Goal: Task Accomplishment & Management: Use online tool/utility

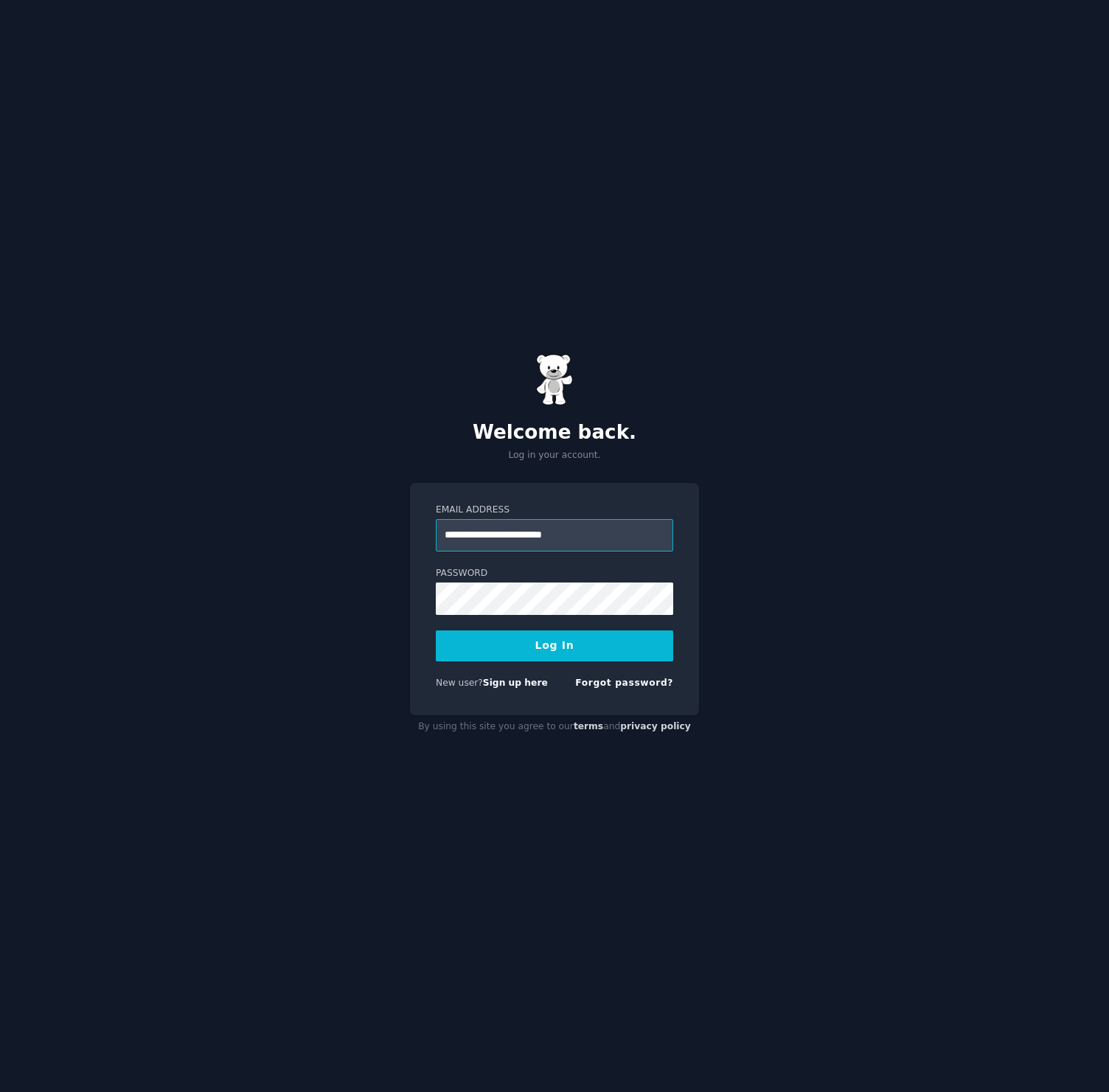
type input "**********"
click at [571, 652] on button "Log In" at bounding box center [554, 646] width 238 height 31
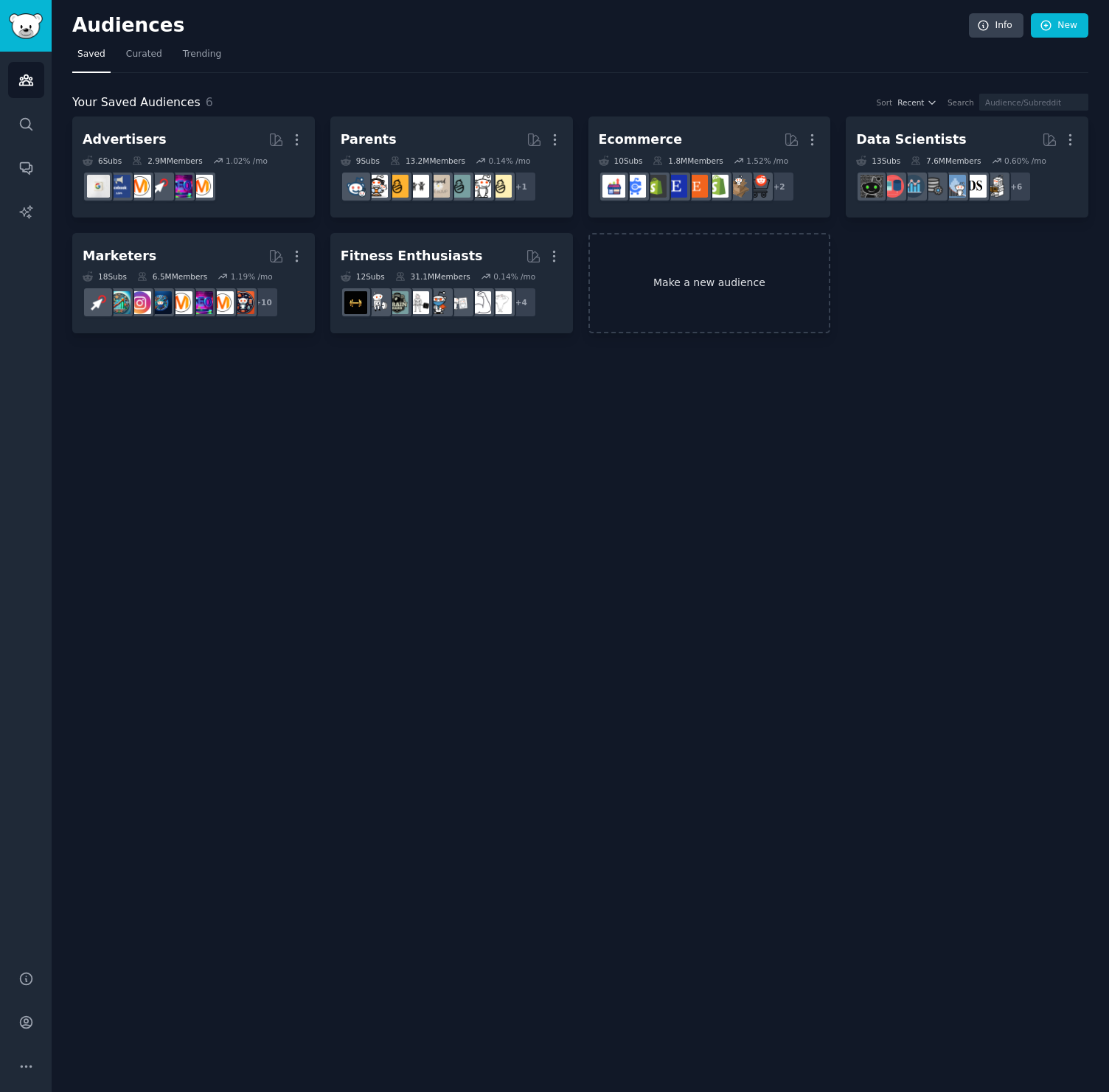
click at [683, 281] on link "Make a new audience" at bounding box center [710, 283] width 243 height 101
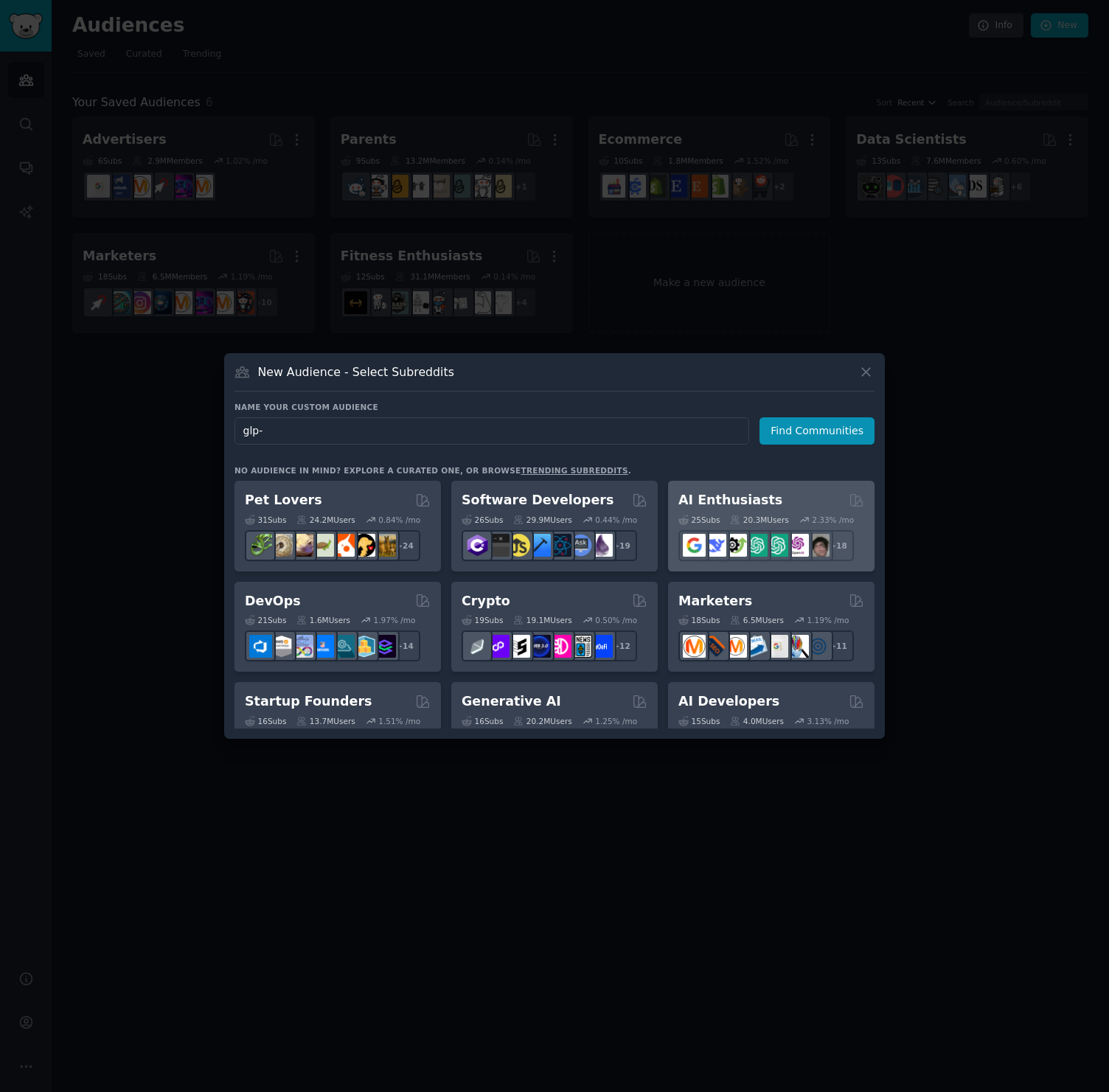
type input "glp-1"
click at [819, 430] on button "Find Communities" at bounding box center [817, 430] width 115 height 28
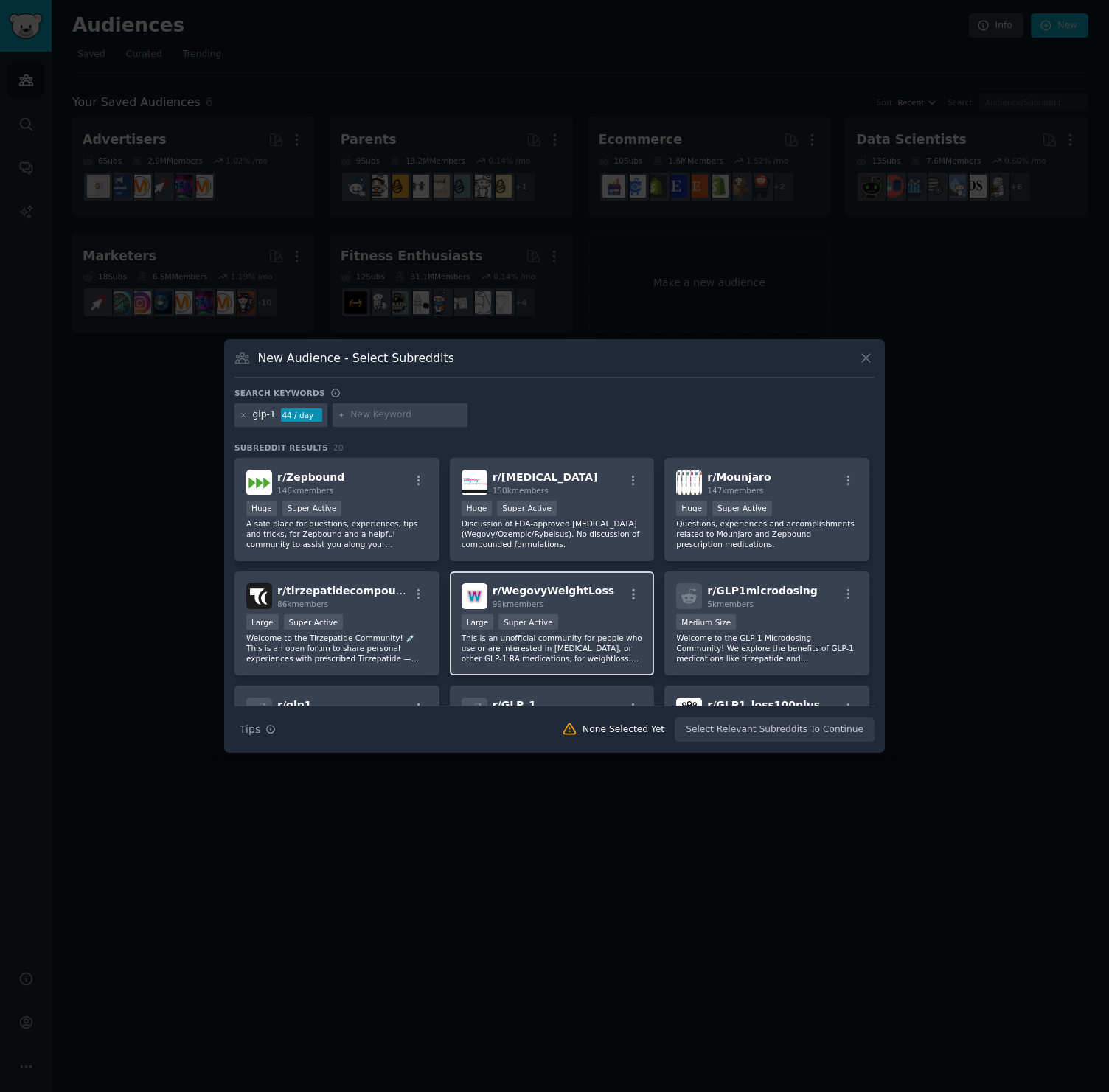
click at [586, 582] on div "r/ WegovyWeightLoss 99k members Large Super Active This is an unofficial commun…" at bounding box center [553, 623] width 205 height 104
click at [827, 733] on button "Create Audience" at bounding box center [826, 729] width 97 height 25
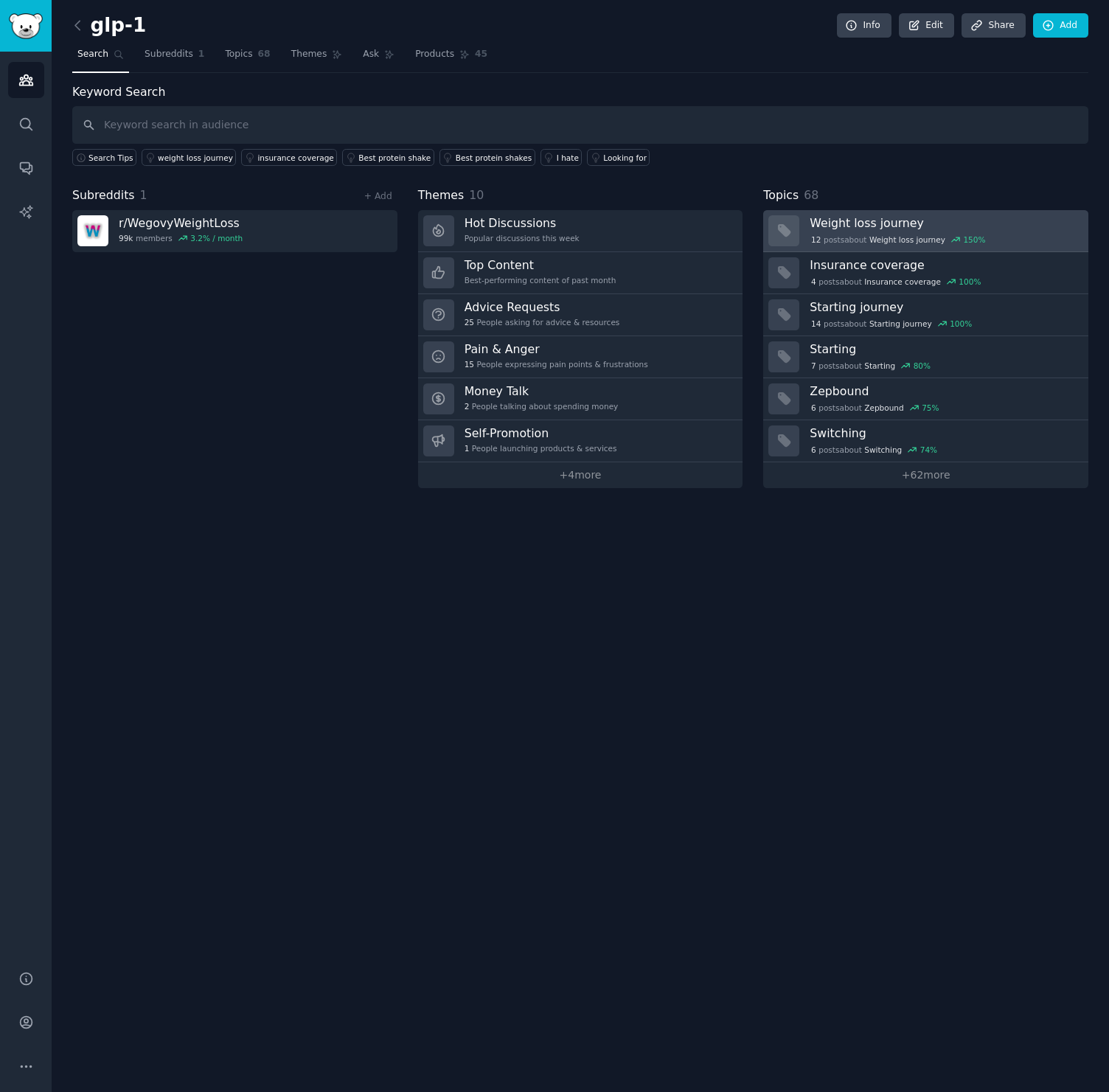
click at [900, 225] on h3 "Weight loss journey" at bounding box center [944, 222] width 269 height 15
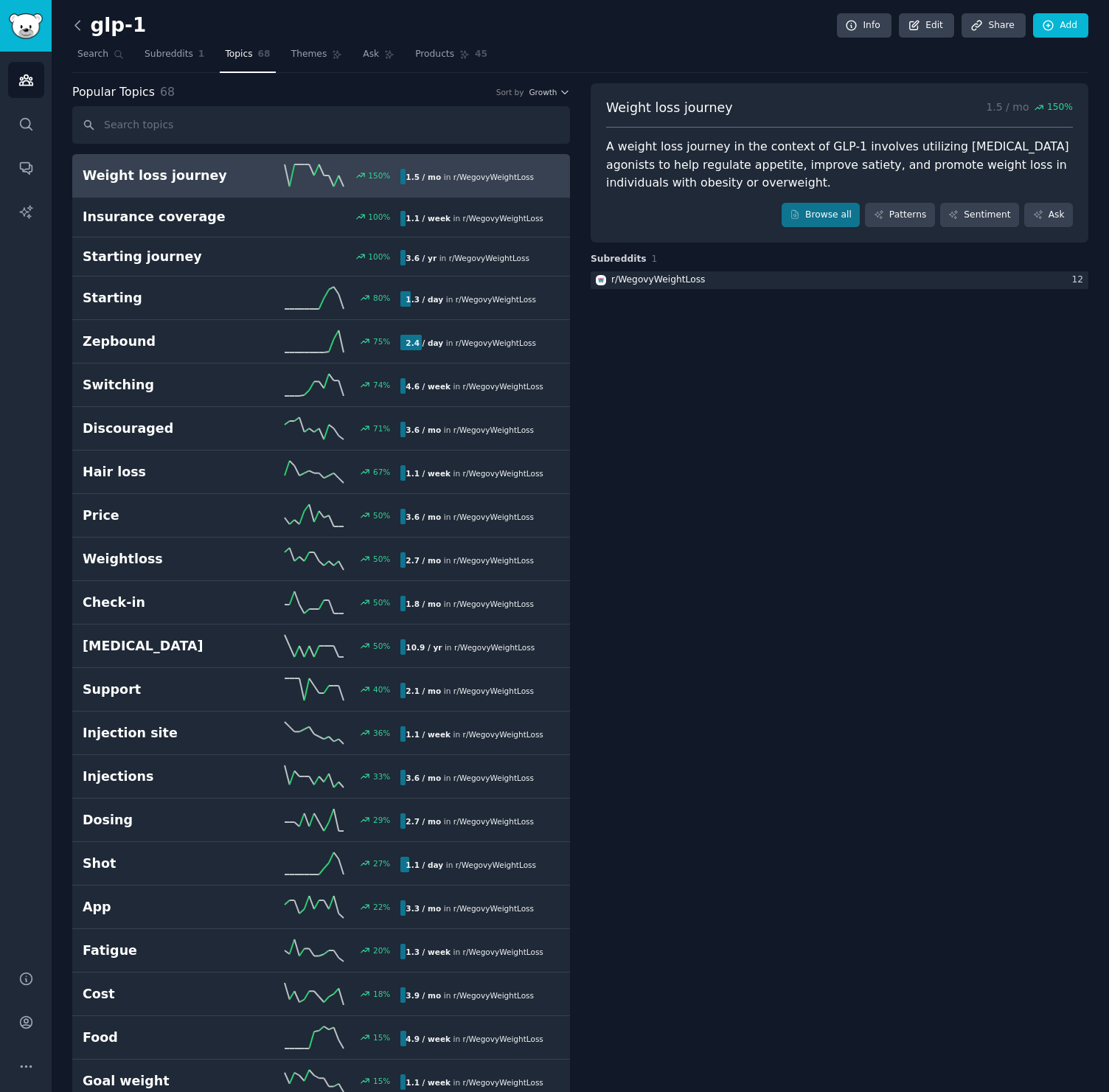
click at [77, 23] on icon at bounding box center [77, 25] width 15 height 15
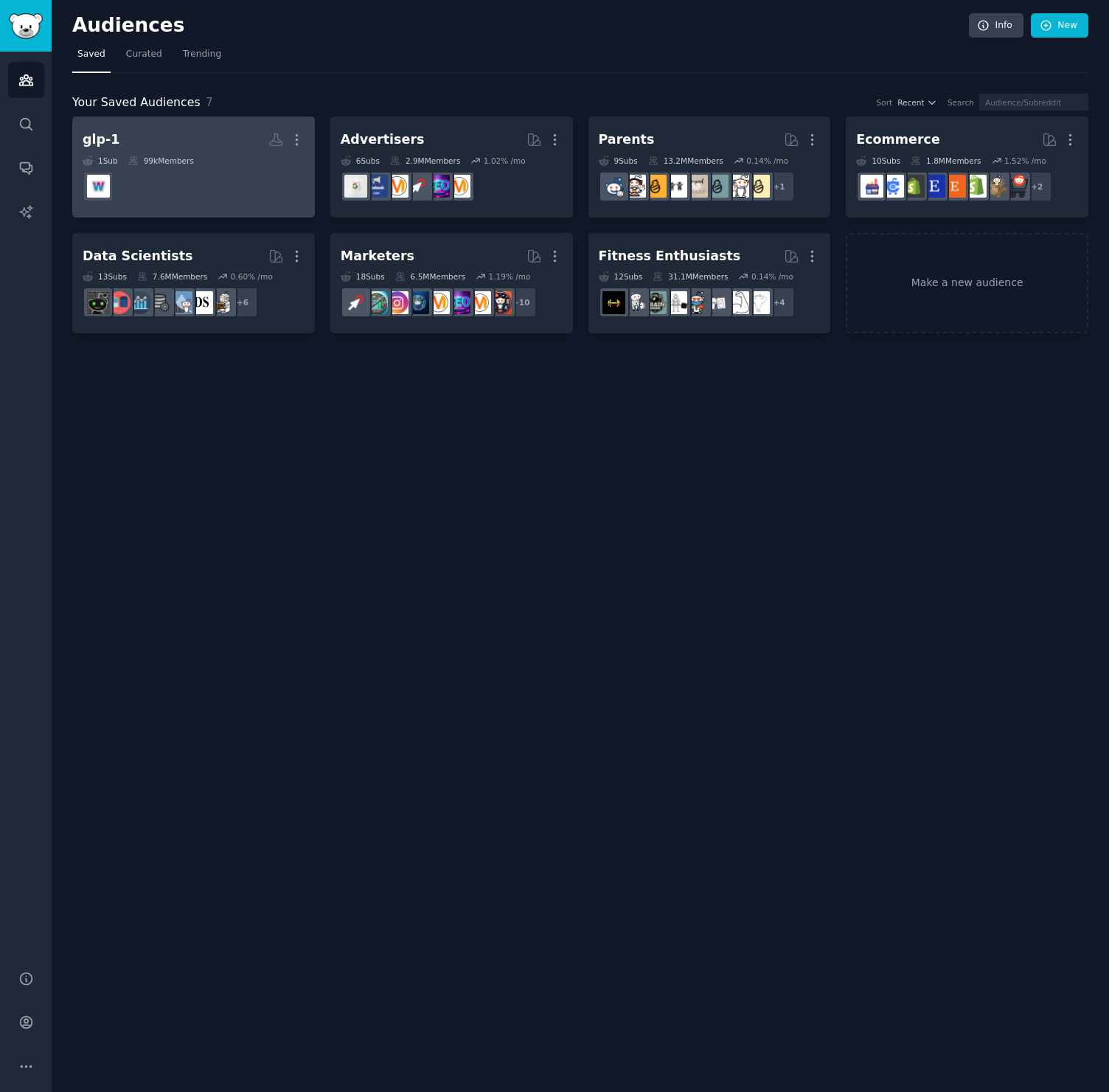
click at [171, 190] on dd at bounding box center [193, 187] width 222 height 41
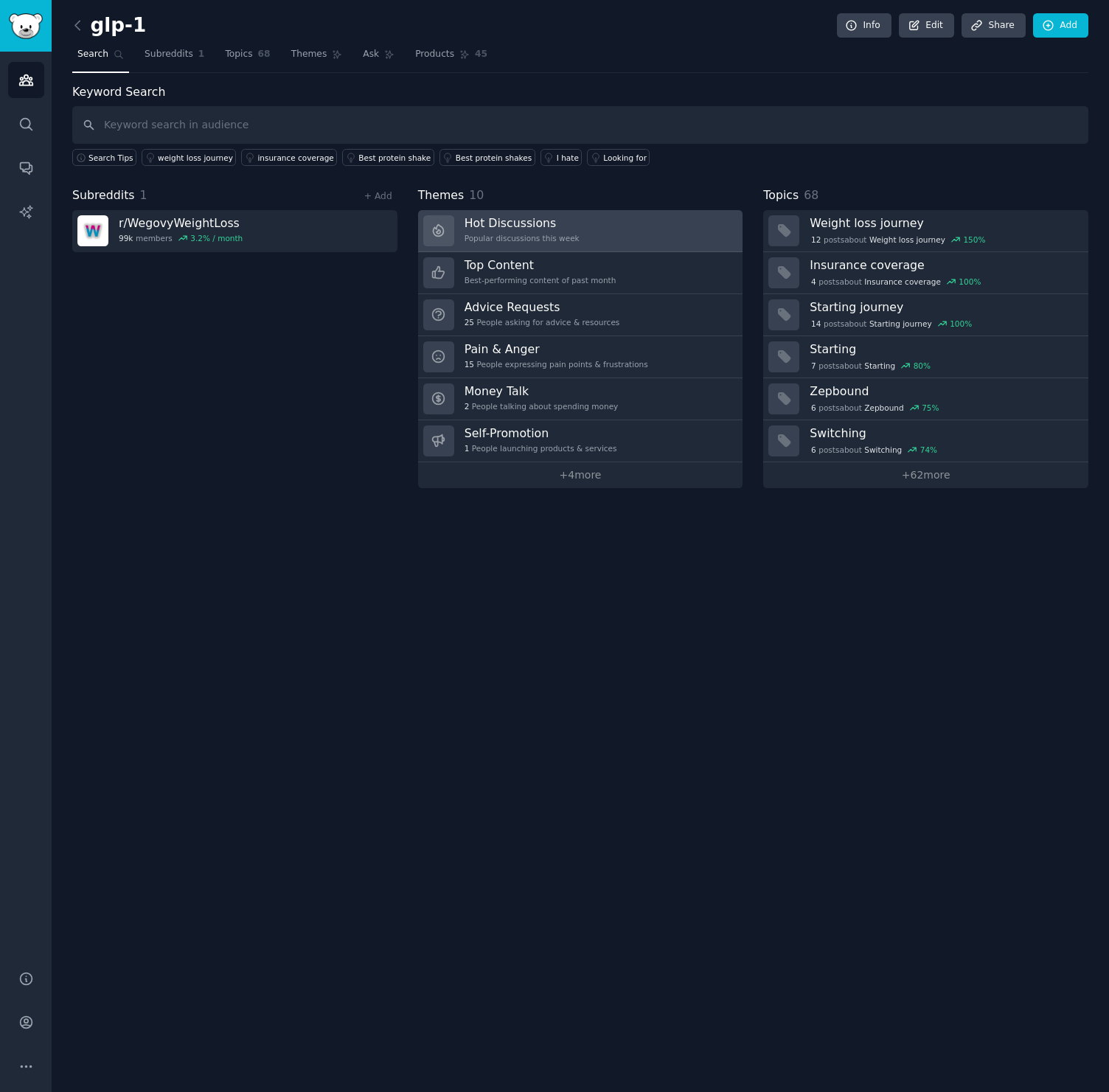
click at [556, 225] on h3 "Hot Discussions" at bounding box center [521, 222] width 115 height 15
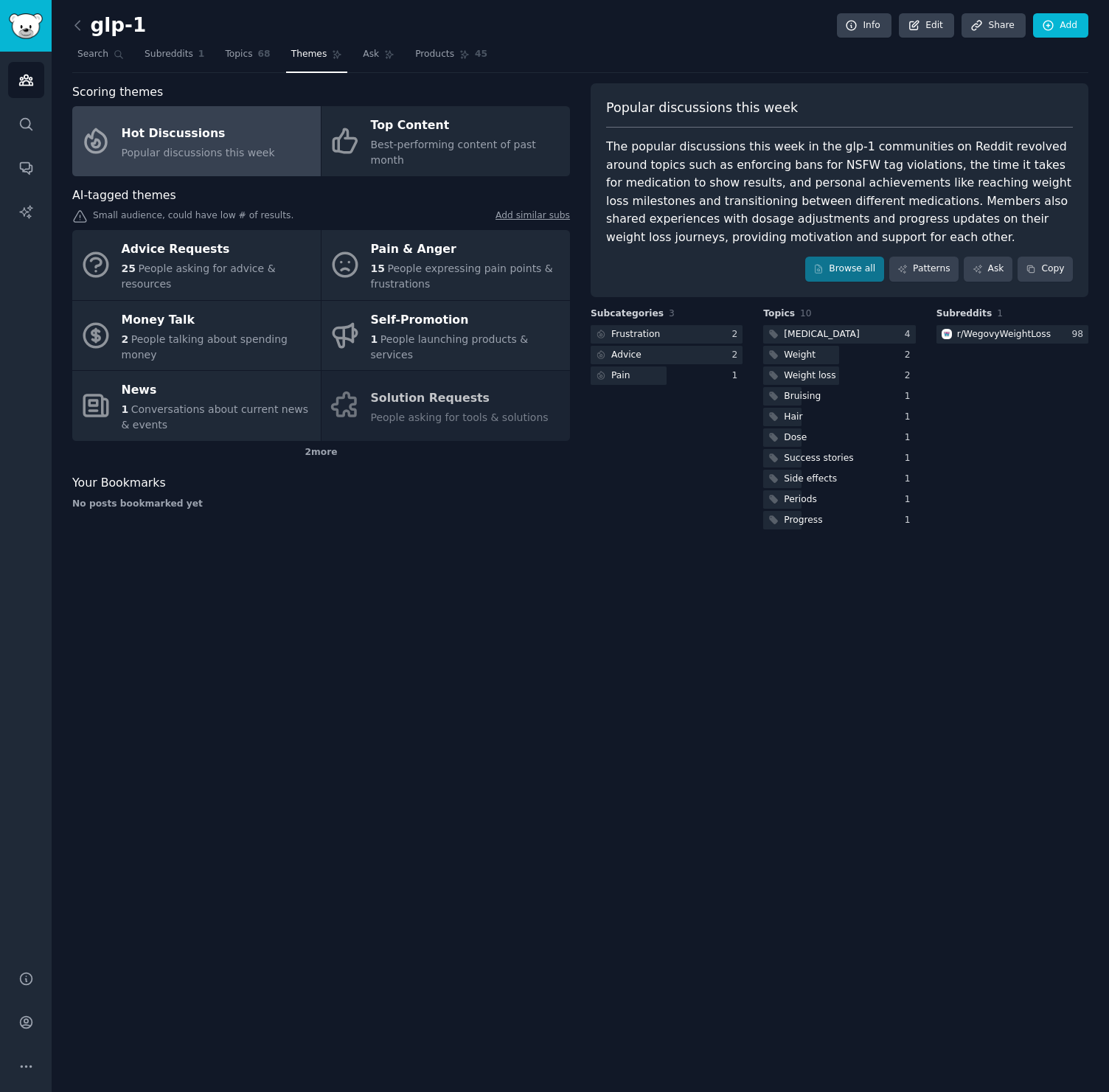
click at [193, 125] on div "Hot Discussions" at bounding box center [198, 133] width 154 height 23
click at [250, 238] on div "Advice Requests" at bounding box center [217, 250] width 192 height 23
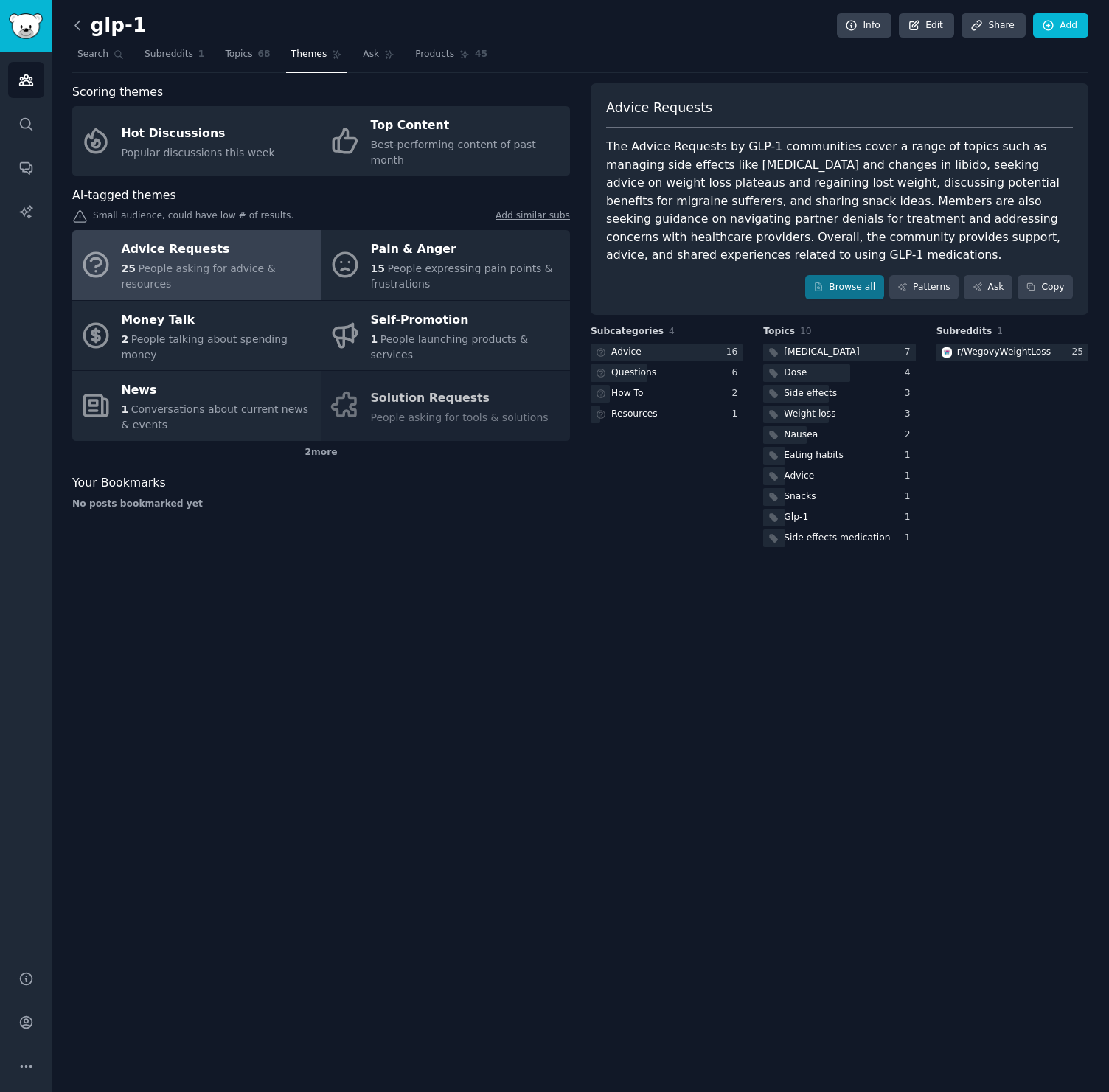
click at [81, 28] on icon at bounding box center [77, 25] width 15 height 15
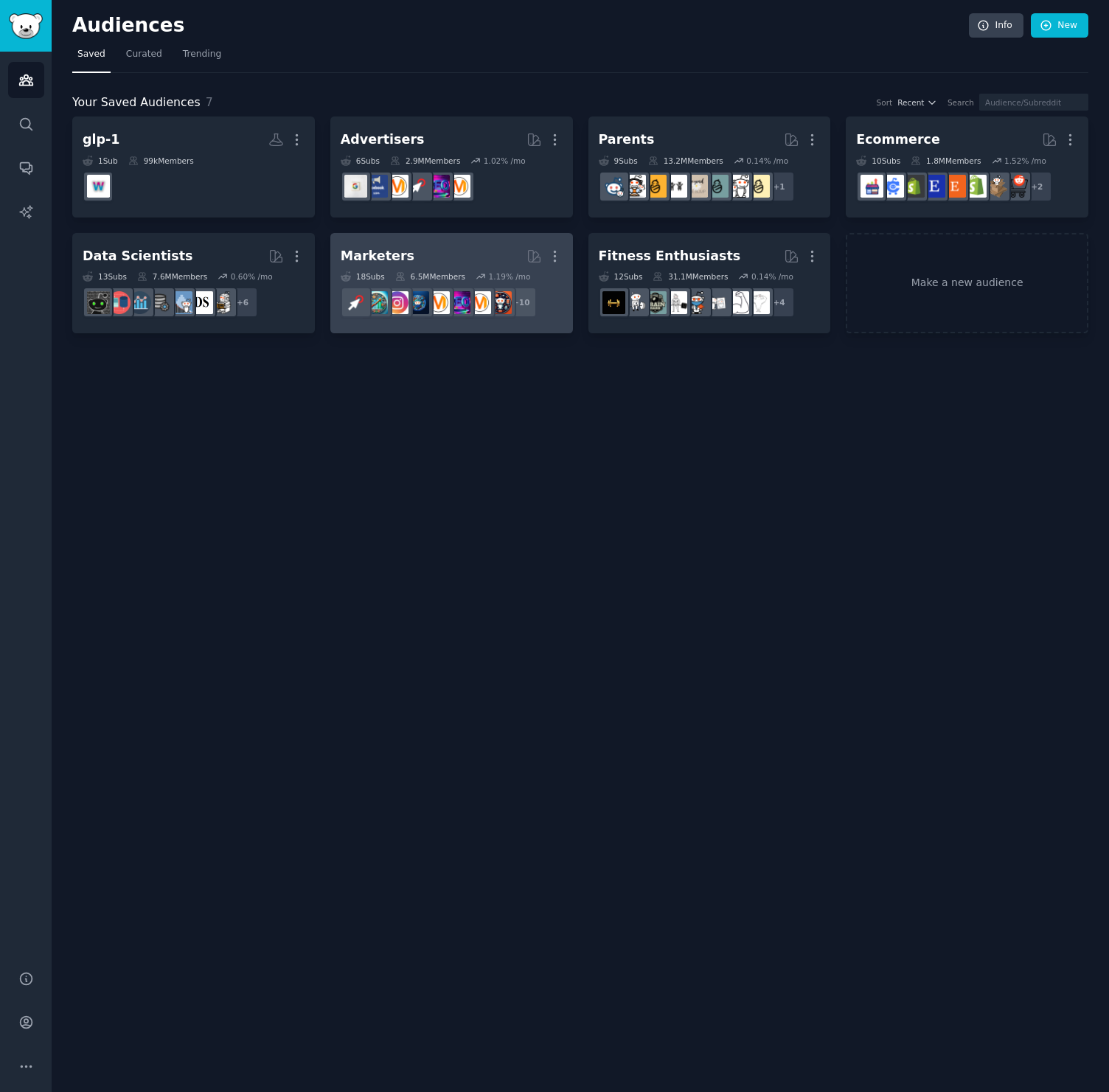
click at [442, 246] on h2 "Marketers More" at bounding box center [451, 255] width 222 height 26
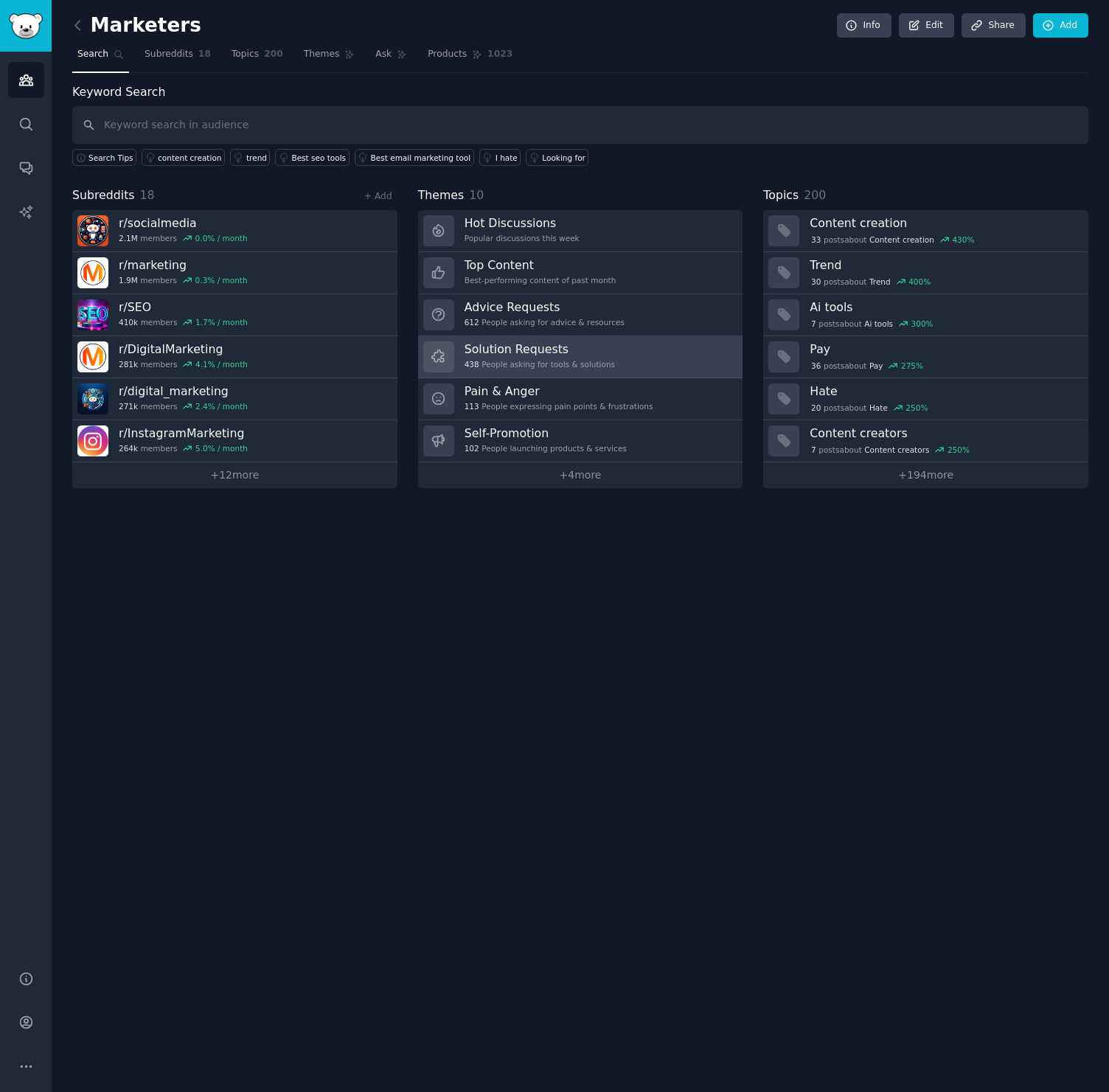
click at [514, 351] on h3 "Solution Requests" at bounding box center [539, 348] width 150 height 15
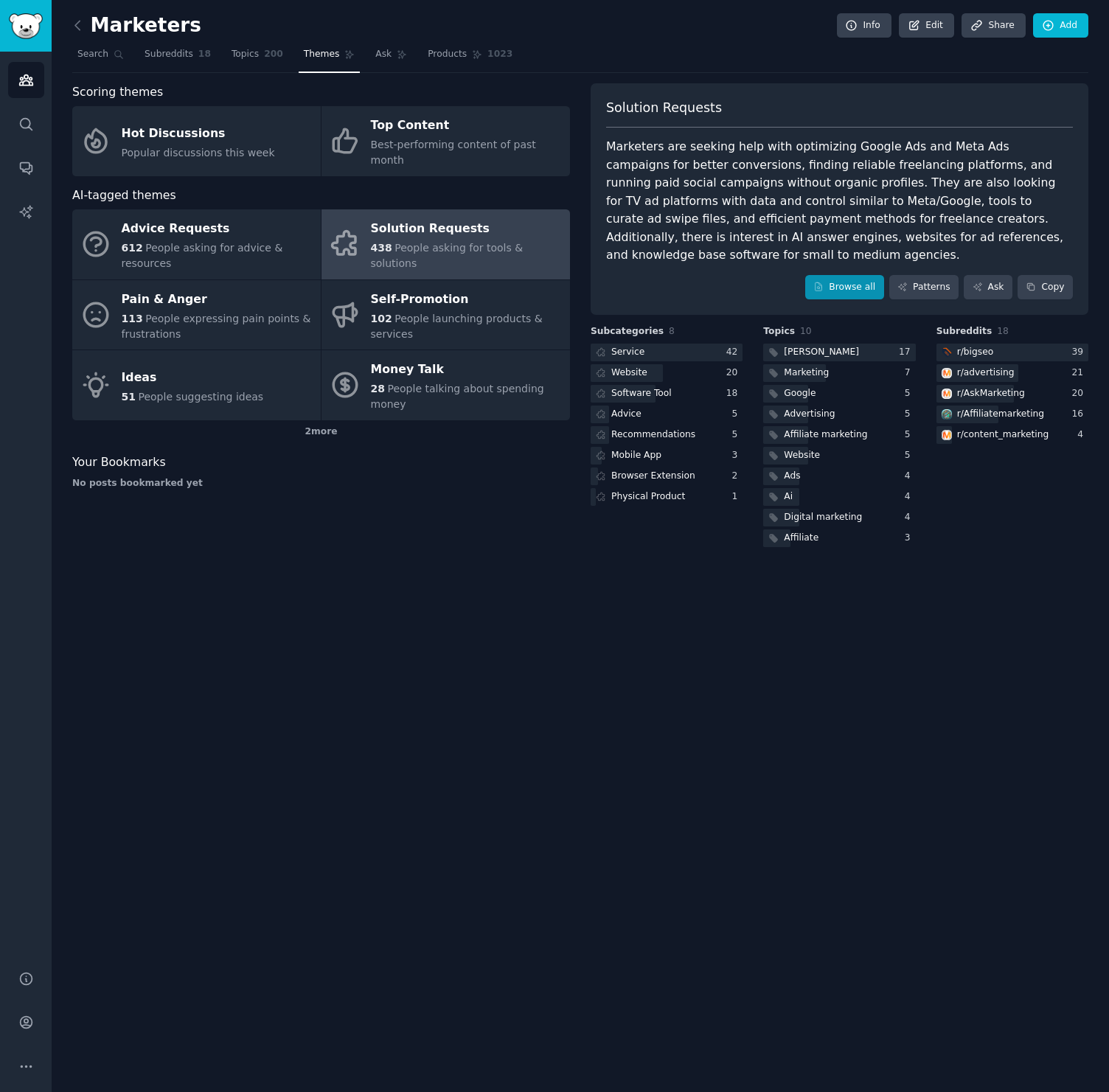
click at [830, 275] on link "Browse all" at bounding box center [845, 288] width 79 height 25
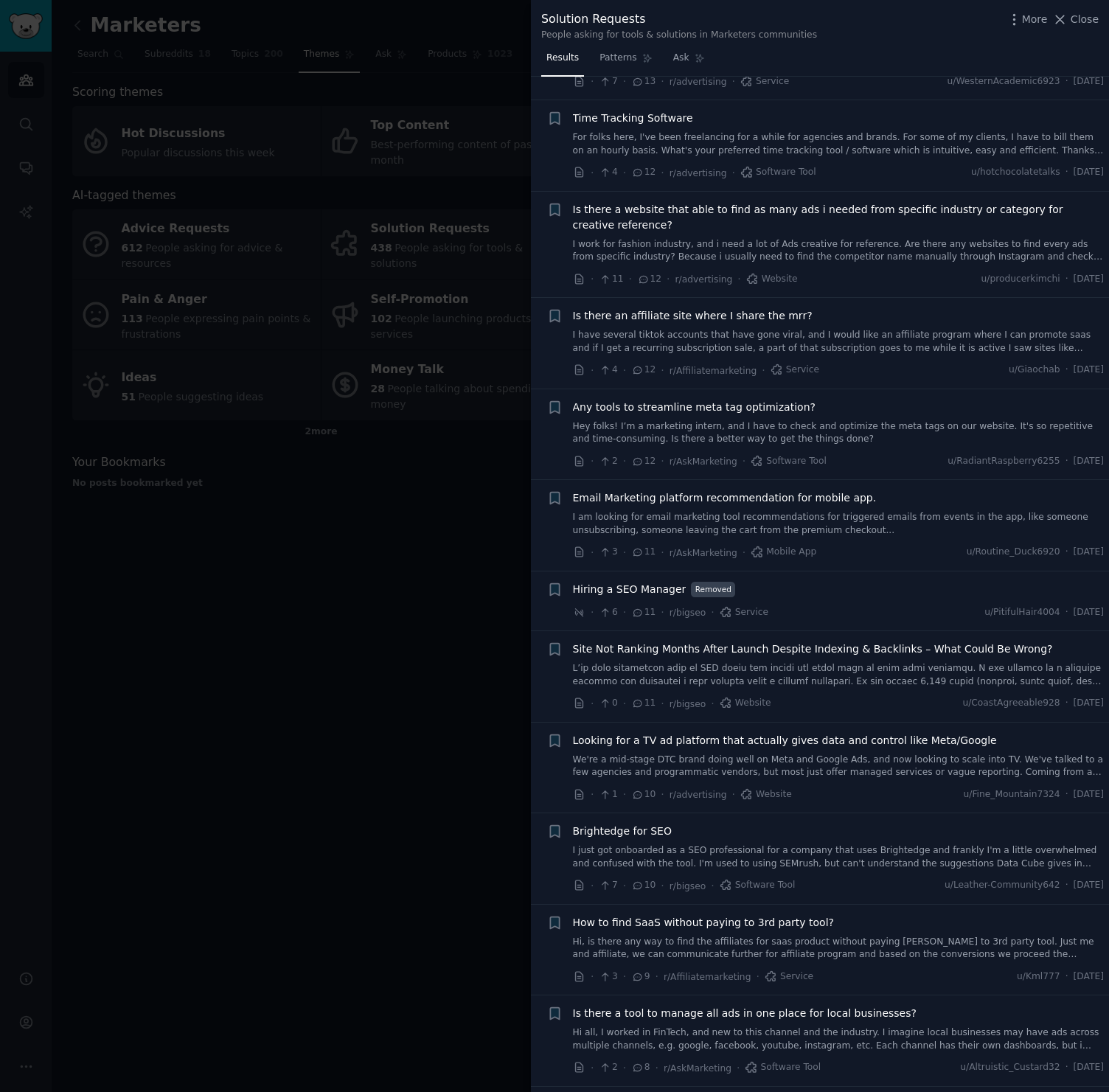
scroll to position [2555, 0]
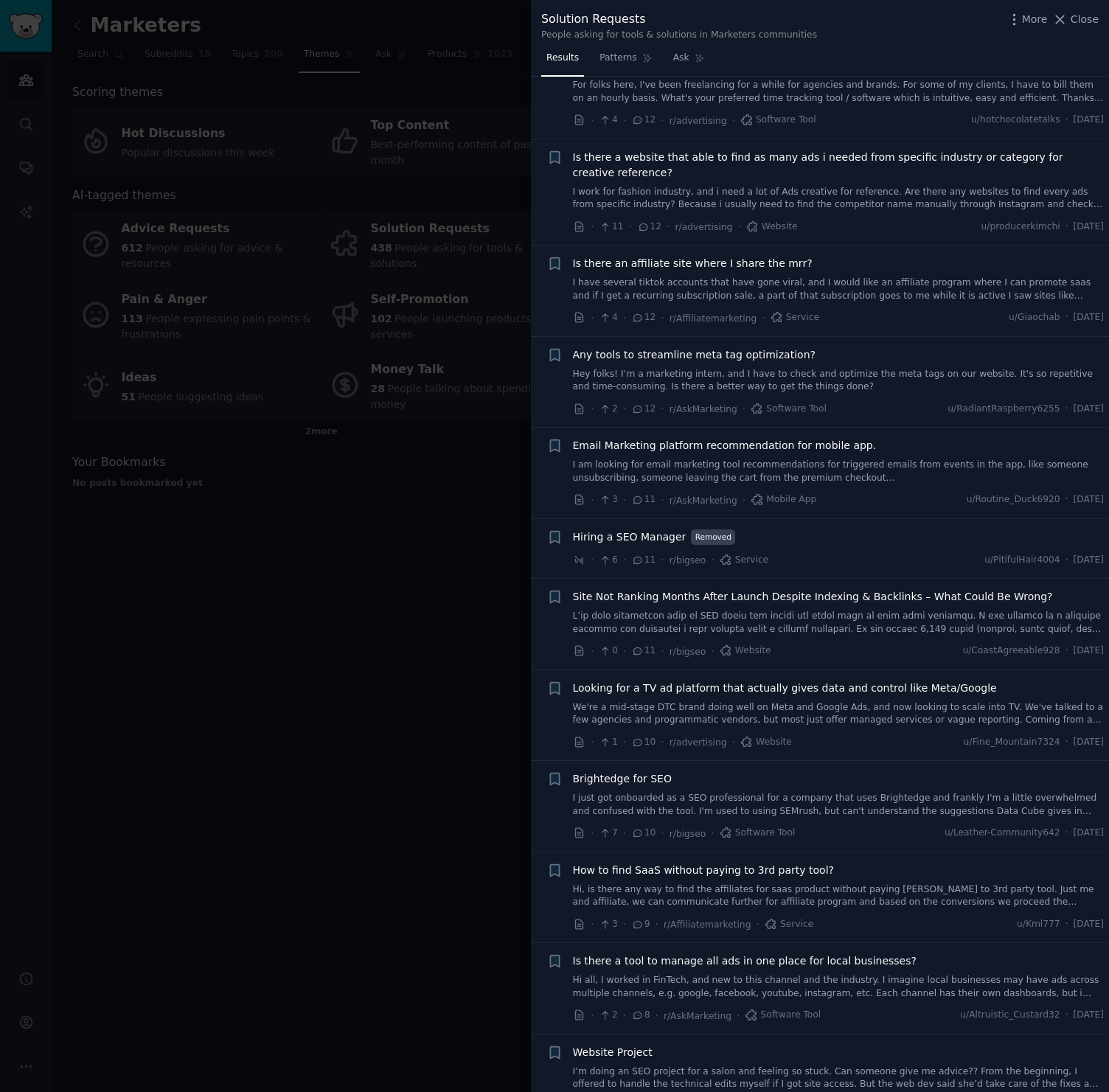
click at [461, 485] on div at bounding box center [554, 546] width 1109 height 1092
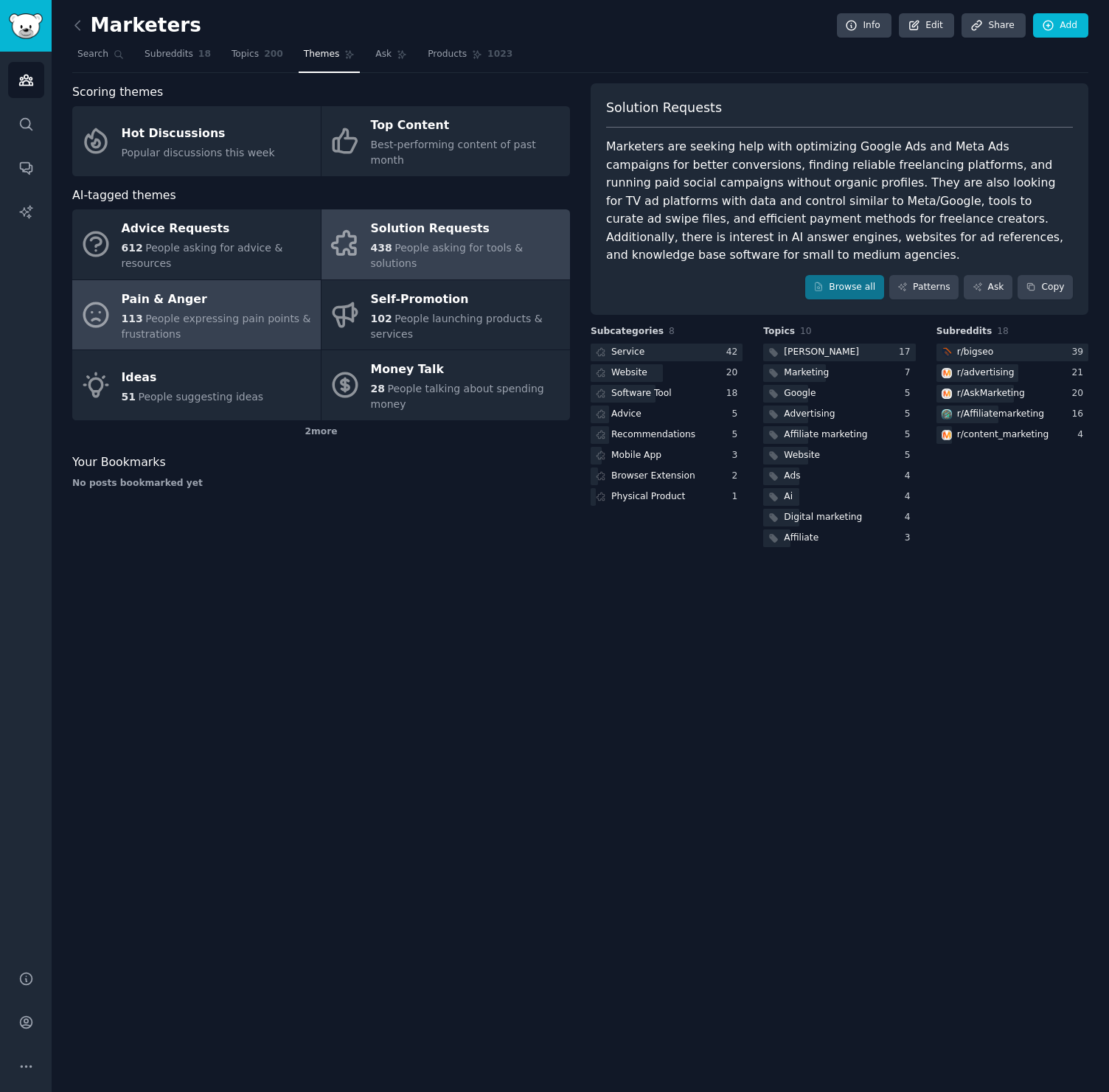
click at [277, 311] on div "113 People expressing pain points & frustrations" at bounding box center [217, 326] width 192 height 31
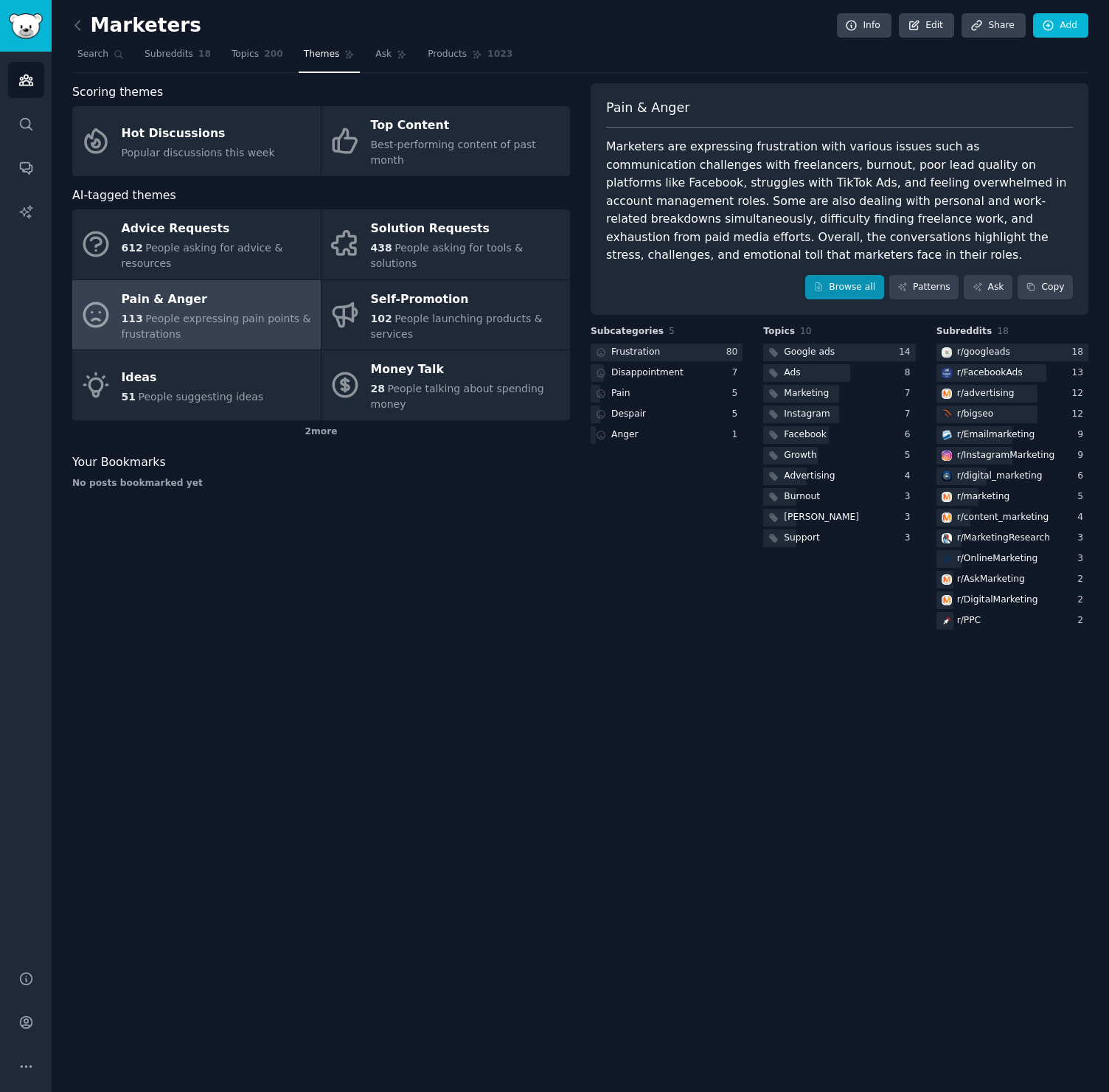
click at [843, 275] on link "Browse all" at bounding box center [845, 288] width 79 height 25
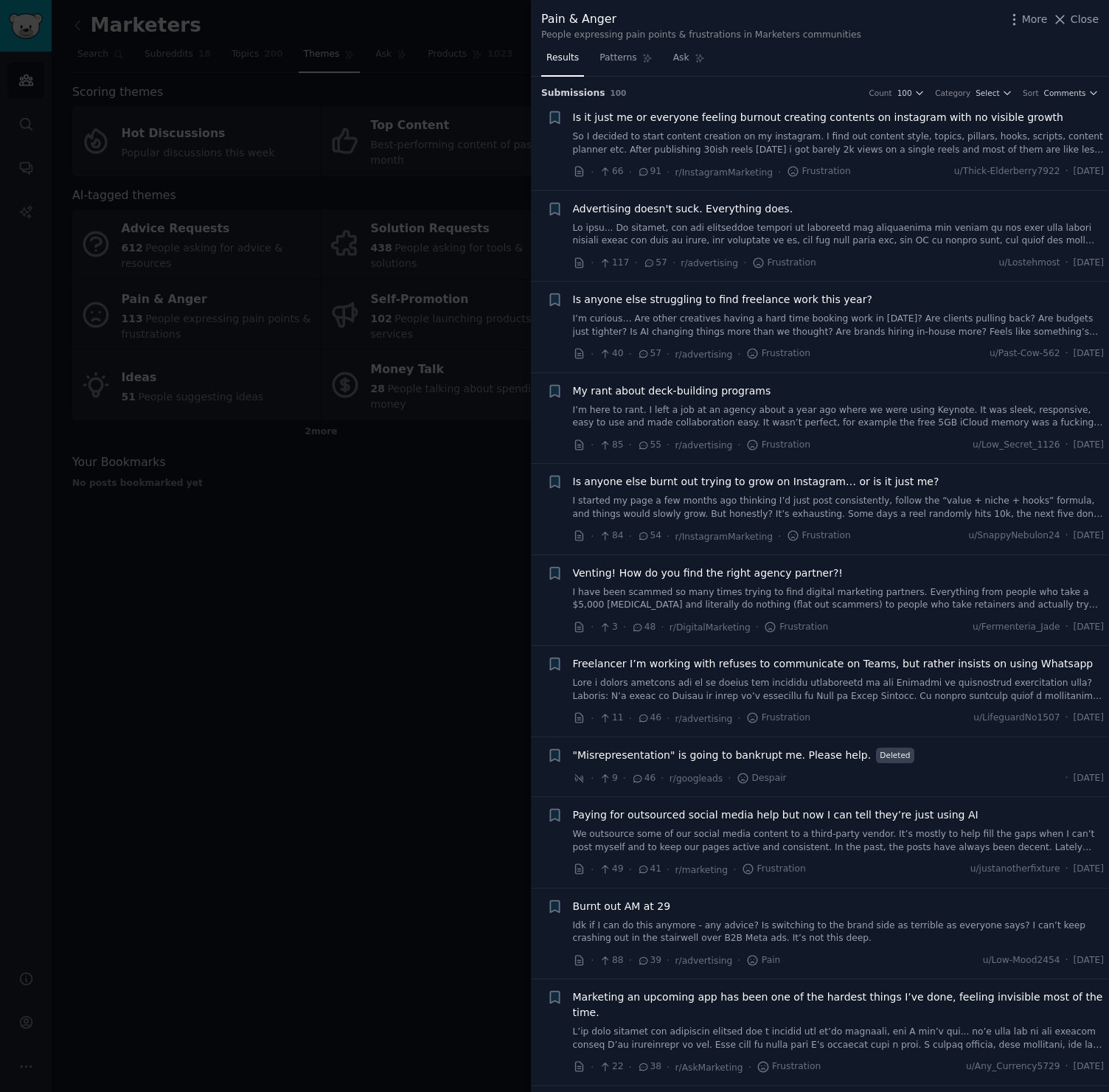
click at [380, 561] on div at bounding box center [554, 546] width 1109 height 1092
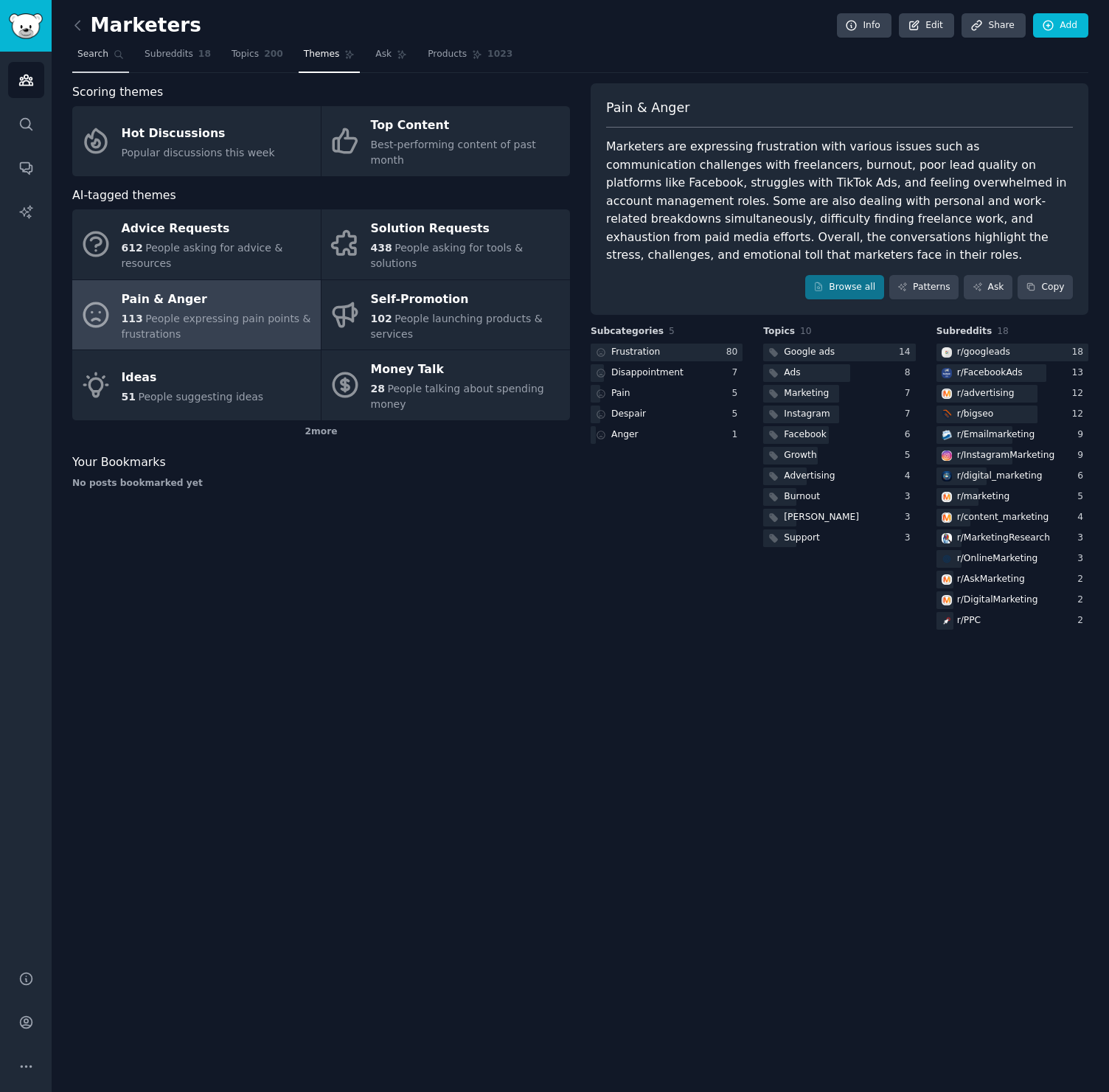
click at [99, 51] on span "Search" at bounding box center [93, 54] width 31 height 13
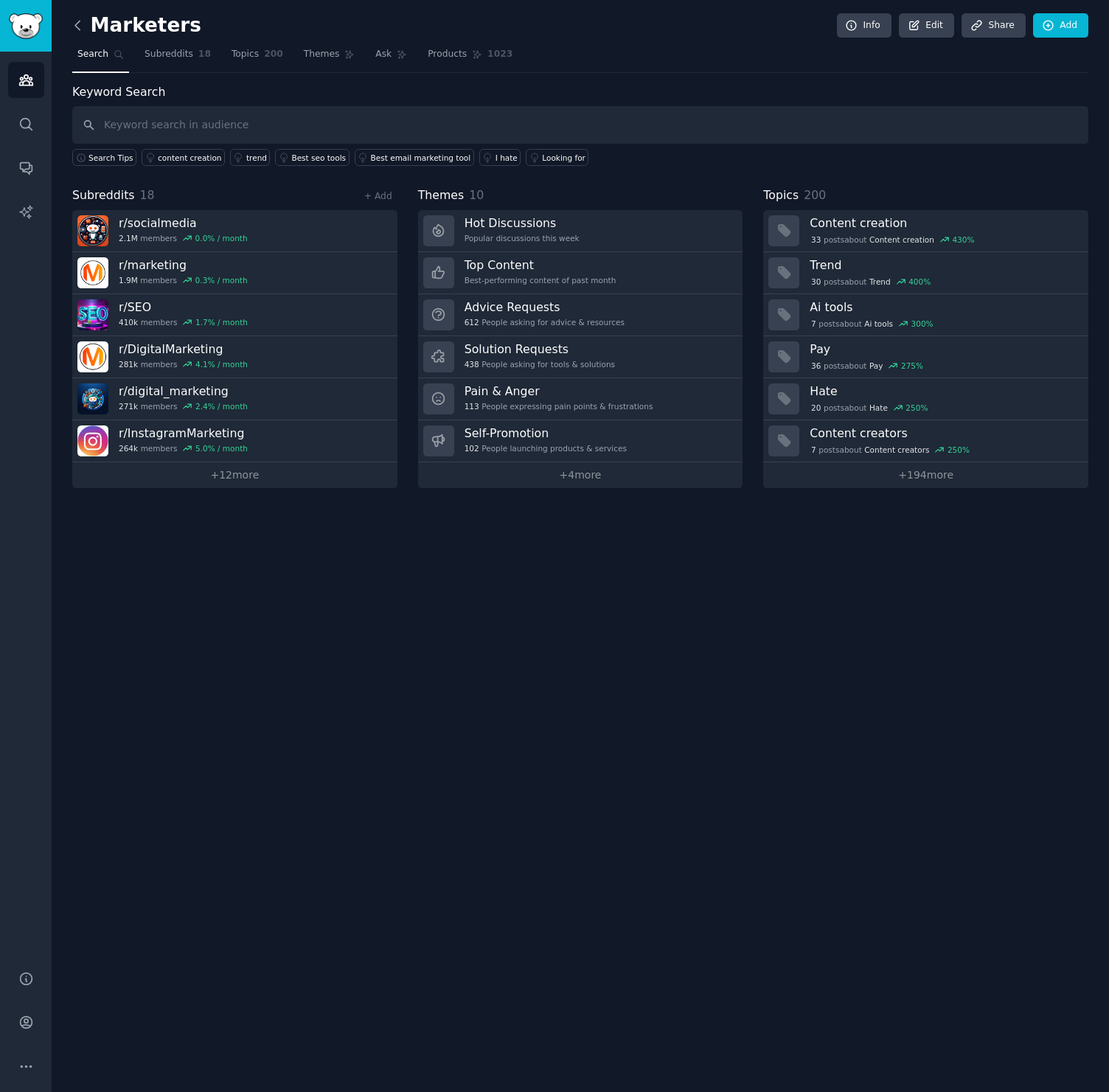
click at [82, 29] on icon at bounding box center [77, 25] width 15 height 15
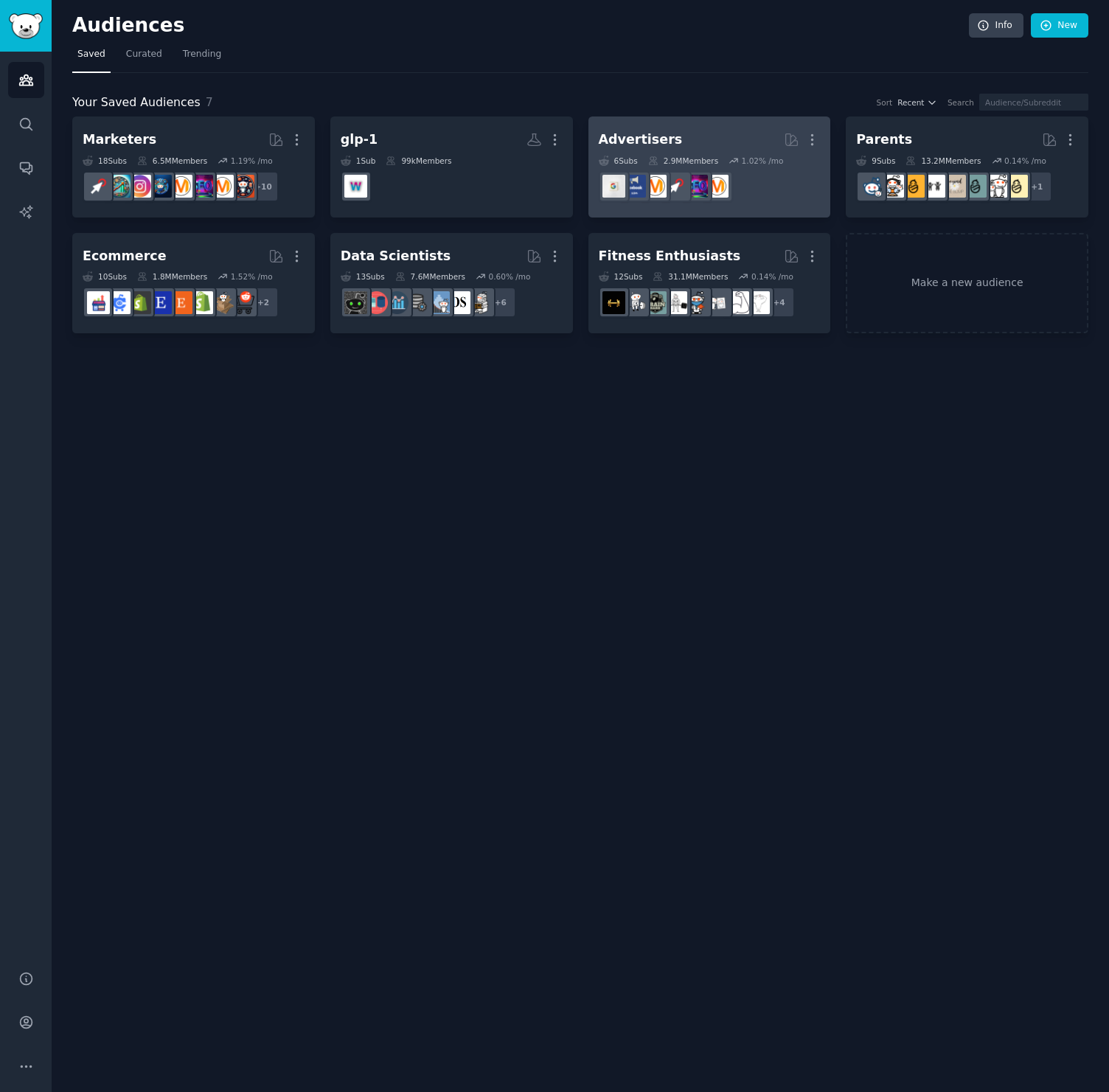
click at [698, 153] on div "Advertisers More 6 Sub s 2.9M Members 1.02 % /mo r/SEO" at bounding box center [710, 167] width 222 height 80
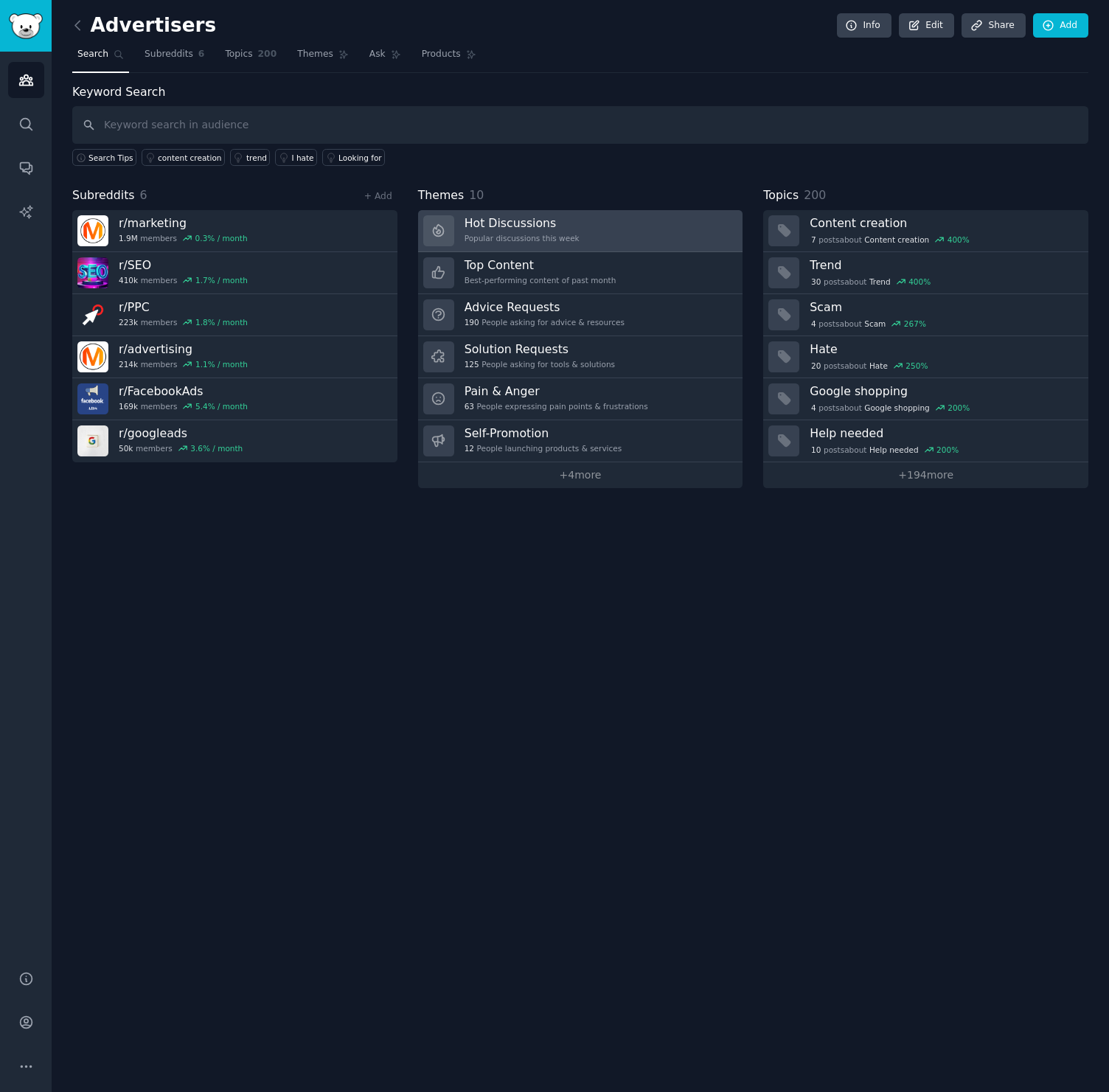
click at [587, 223] on link "Hot Discussions Popular discussions this week" at bounding box center [580, 230] width 325 height 42
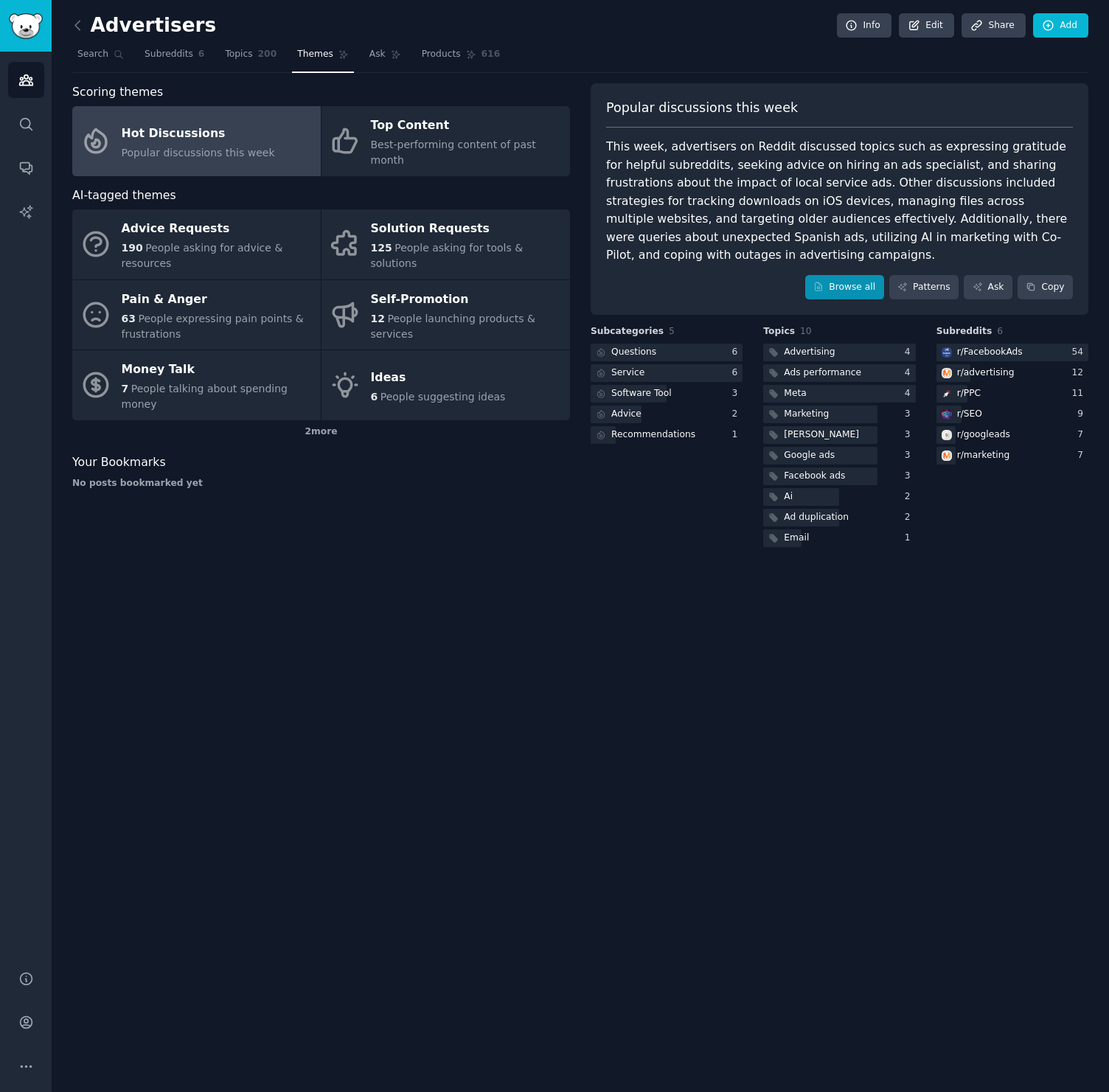
click at [832, 275] on link "Browse all" at bounding box center [845, 288] width 79 height 25
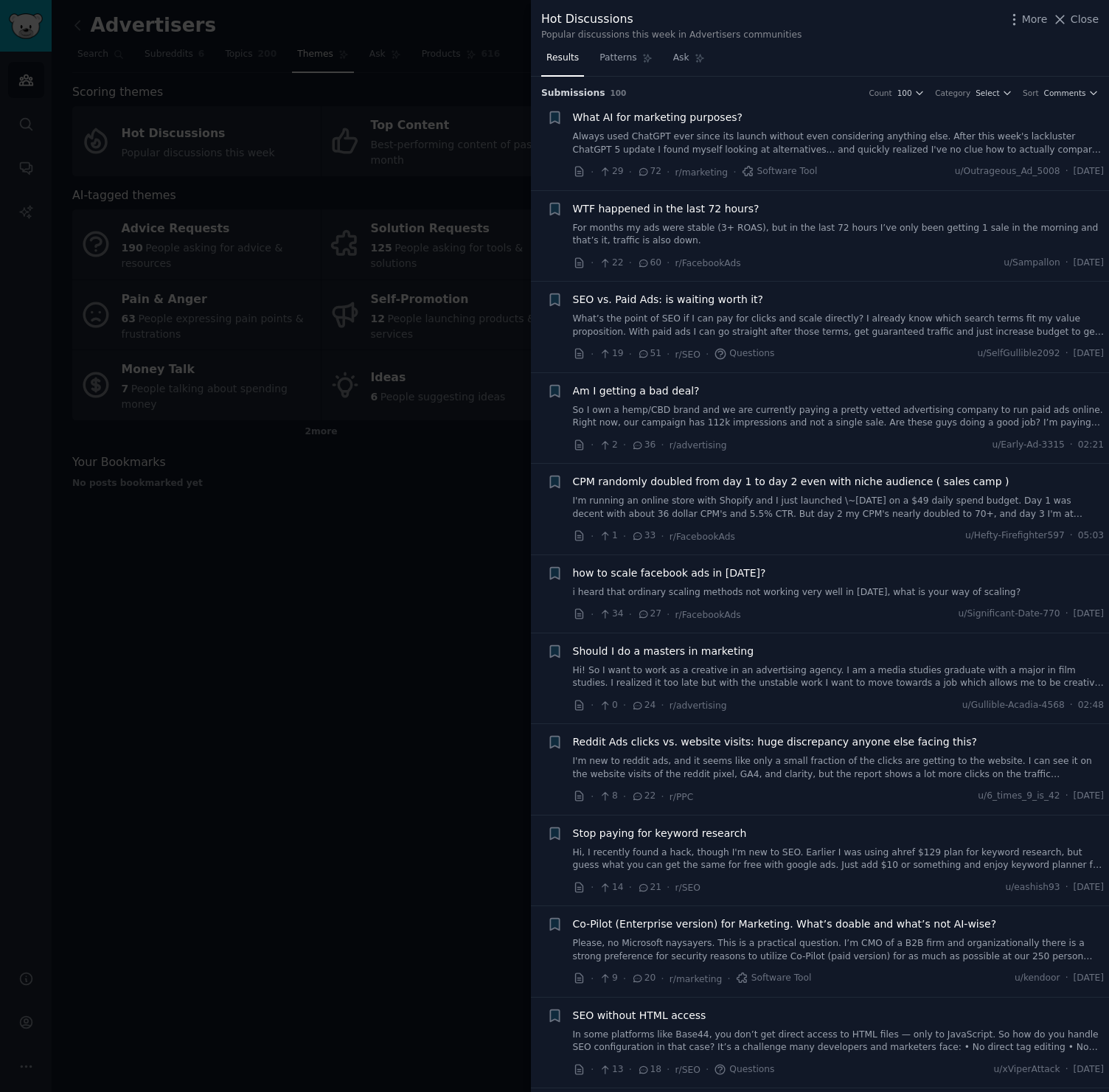
click at [781, 132] on link "Always used ChatGPT ever since its launch without even considering anything els…" at bounding box center [838, 143] width 531 height 26
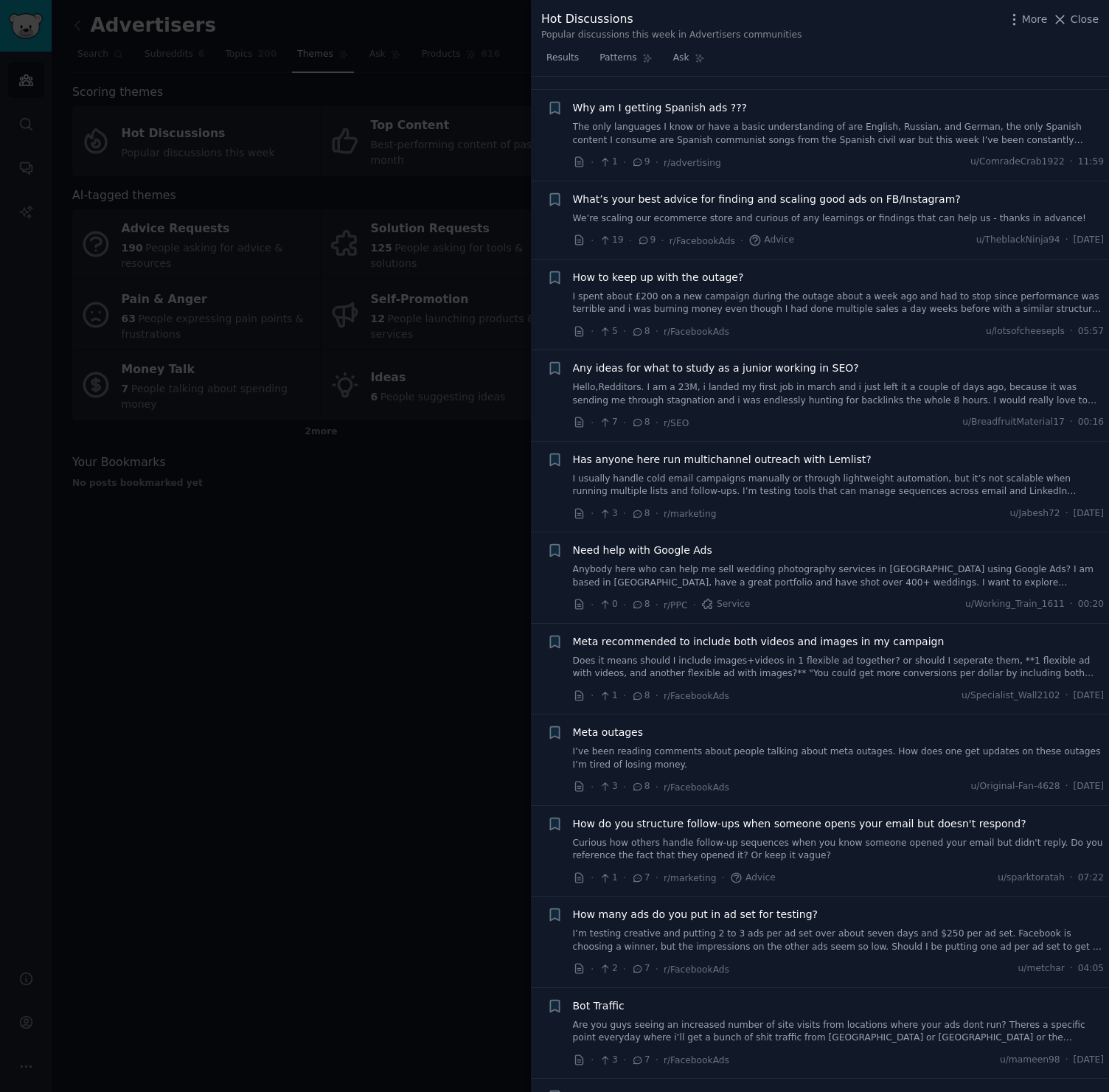
scroll to position [2213, 0]
